Goal: Task Accomplishment & Management: Use online tool/utility

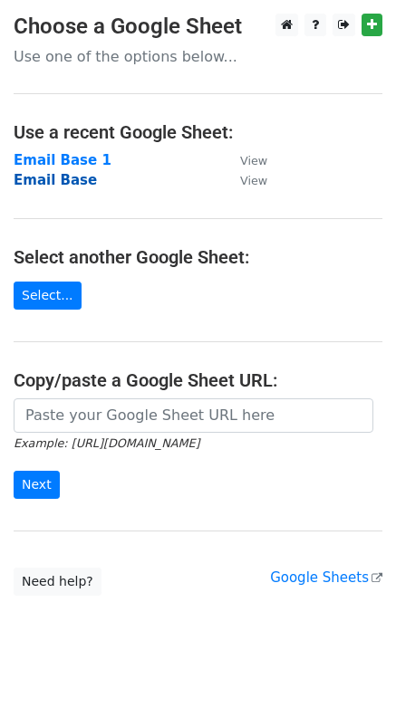
click at [50, 181] on strong "Email Base" at bounding box center [55, 180] width 83 height 16
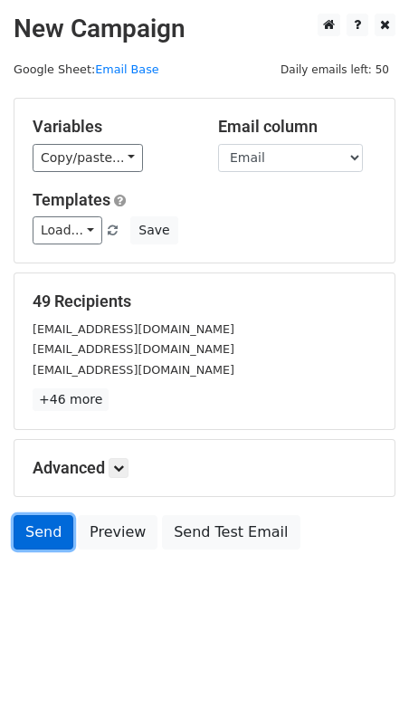
click at [38, 532] on link "Send" at bounding box center [44, 532] width 60 height 34
click at [53, 538] on link "Send" at bounding box center [44, 532] width 60 height 34
